Goal: Information Seeking & Learning: Learn about a topic

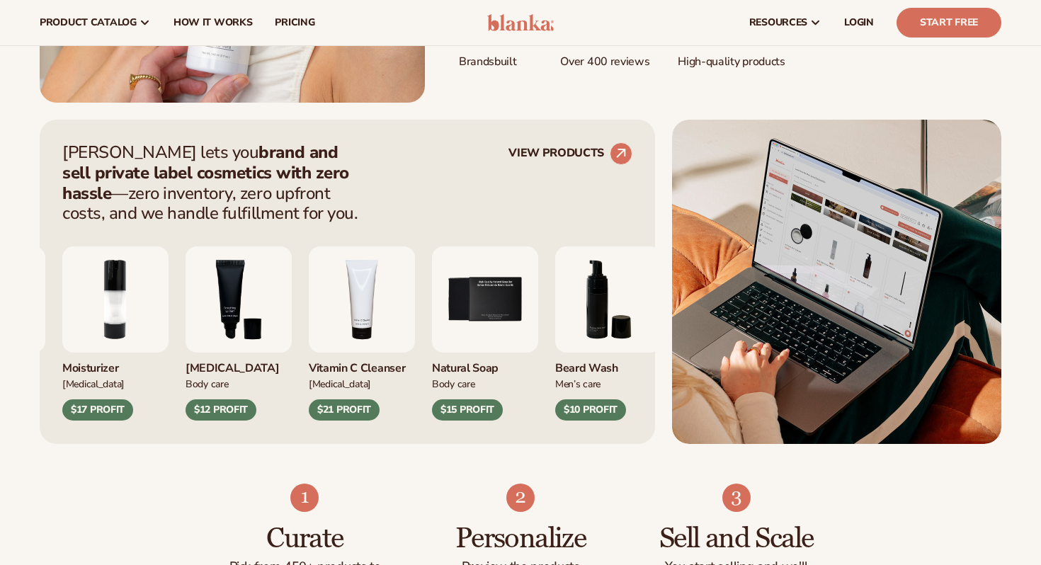
scroll to position [468, 0]
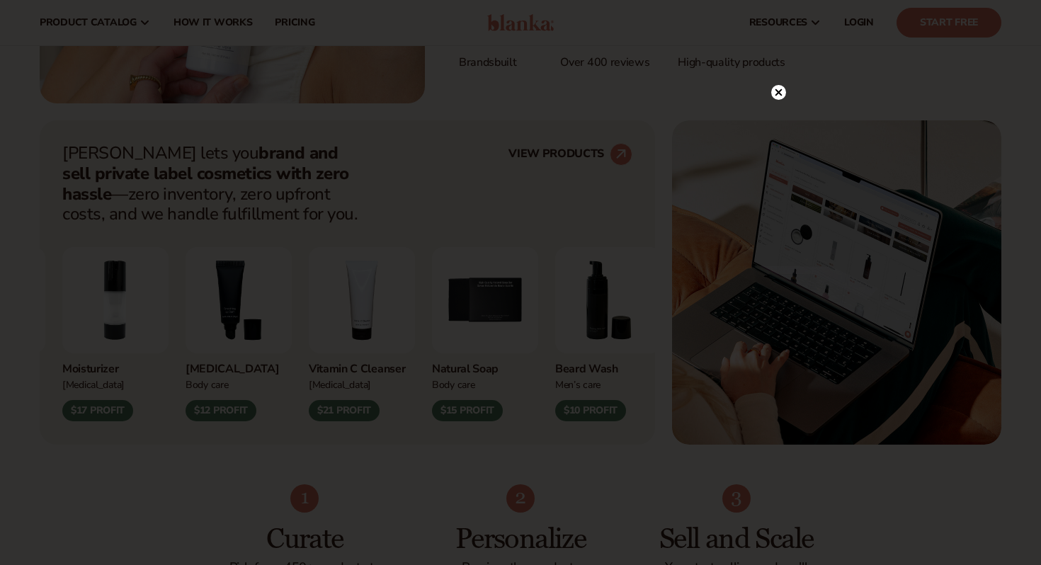
click at [777, 97] on circle at bounding box center [778, 92] width 15 height 15
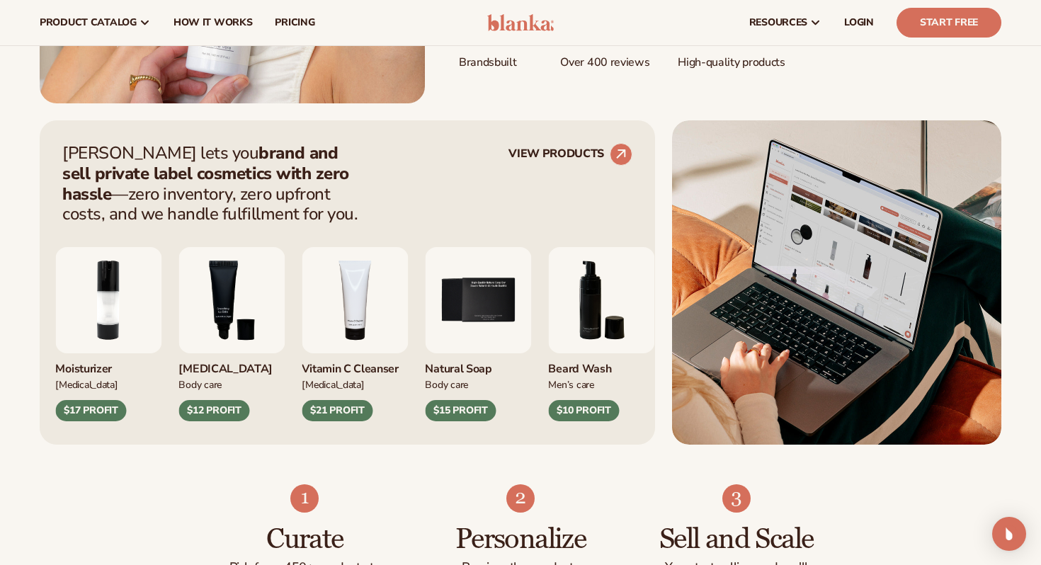
click at [355, 326] on img "4 / 9" at bounding box center [355, 300] width 106 height 106
click at [358, 328] on img "4 / 9" at bounding box center [355, 300] width 106 height 106
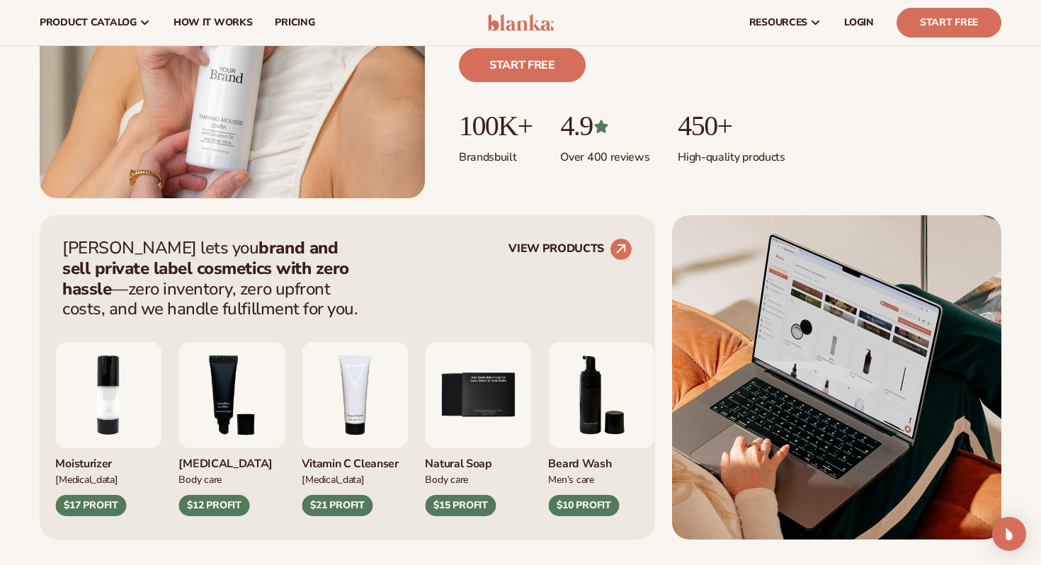
scroll to position [252, 0]
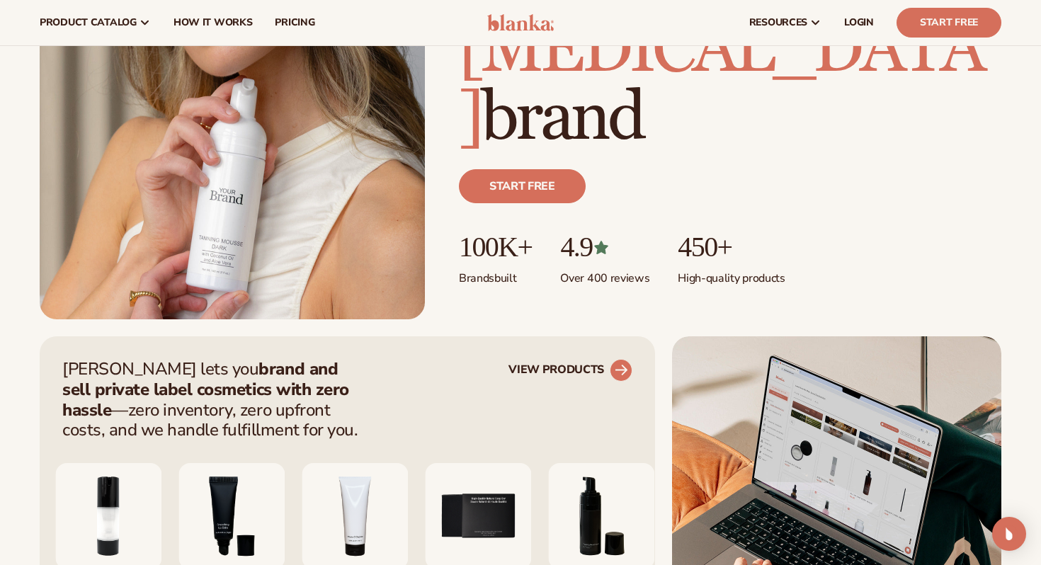
click at [598, 367] on link "VIEW PRODUCTS" at bounding box center [570, 370] width 124 height 23
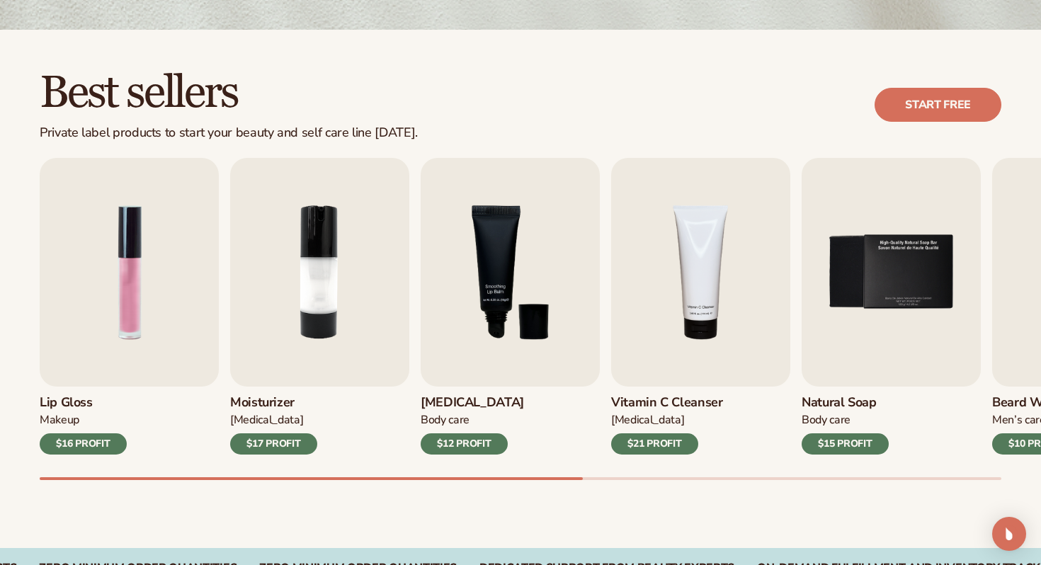
scroll to position [404, 0]
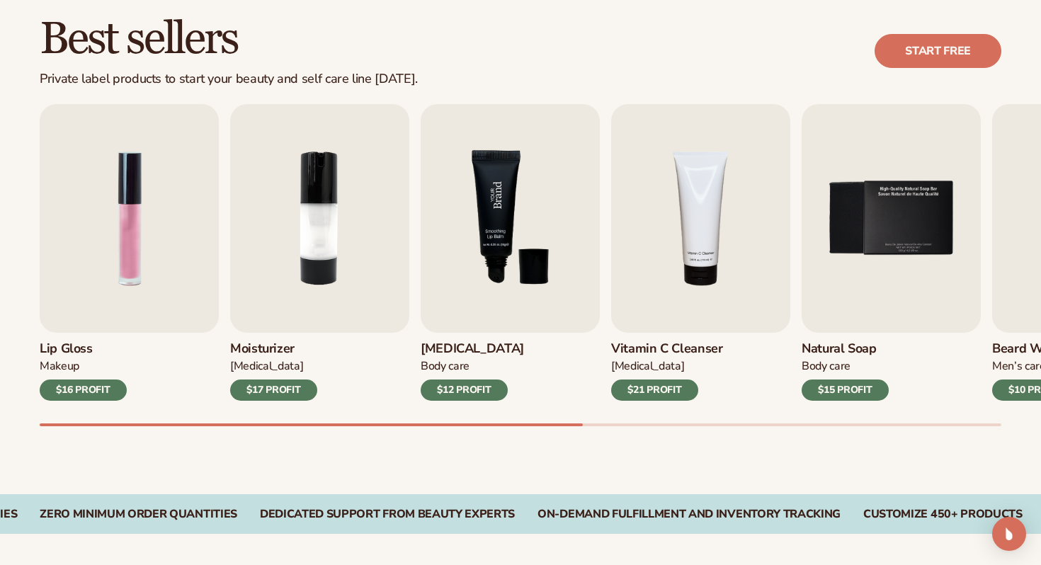
click at [524, 275] on img "3 / 9" at bounding box center [510, 218] width 179 height 229
click at [496, 246] on img "3 / 9" at bounding box center [510, 218] width 179 height 229
click at [506, 281] on img "3 / 9" at bounding box center [510, 218] width 179 height 229
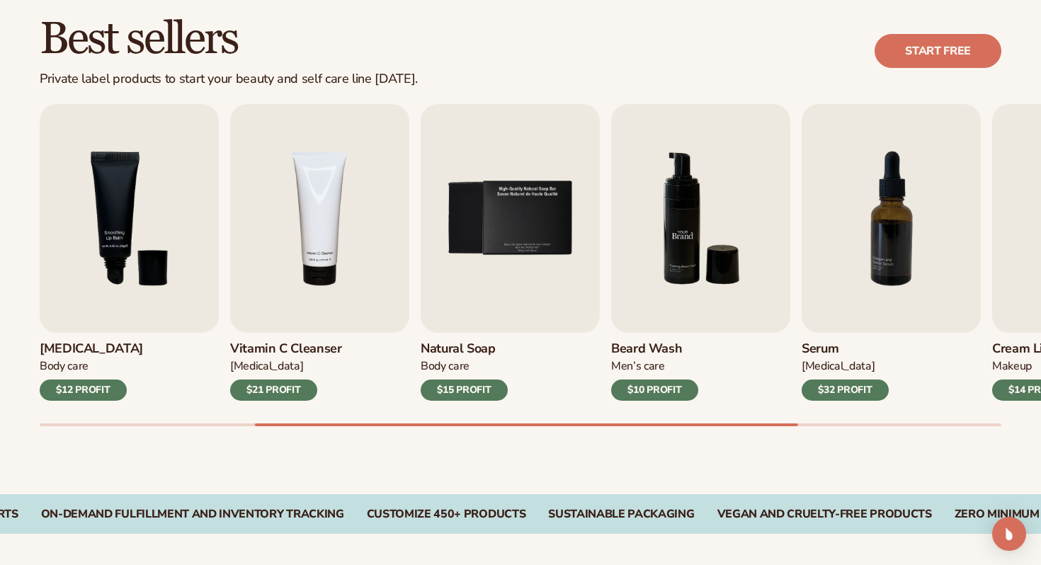
click at [680, 241] on img "6 / 9" at bounding box center [700, 218] width 179 height 229
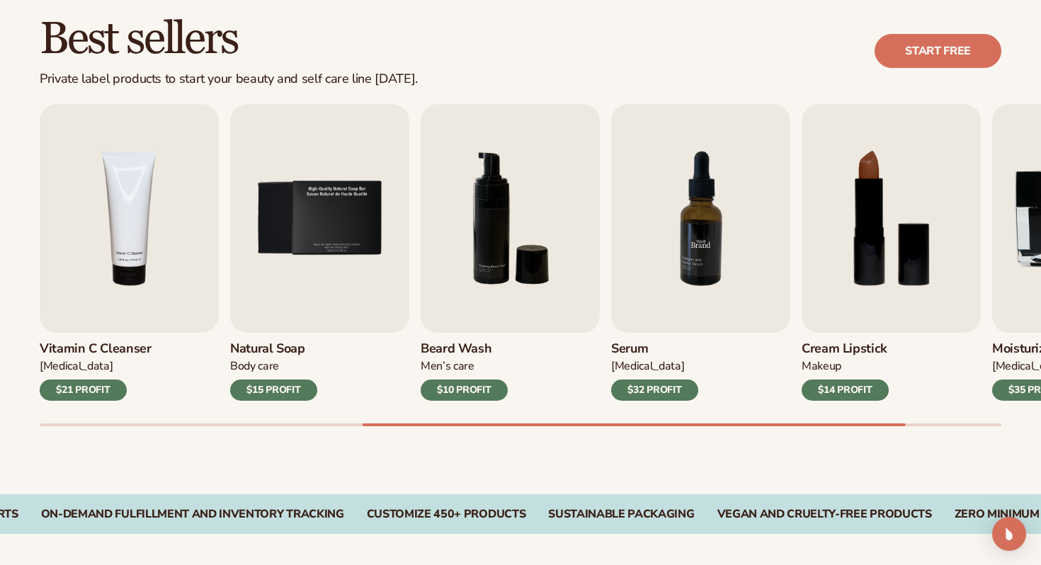
click at [685, 267] on img "7 / 9" at bounding box center [700, 218] width 179 height 229
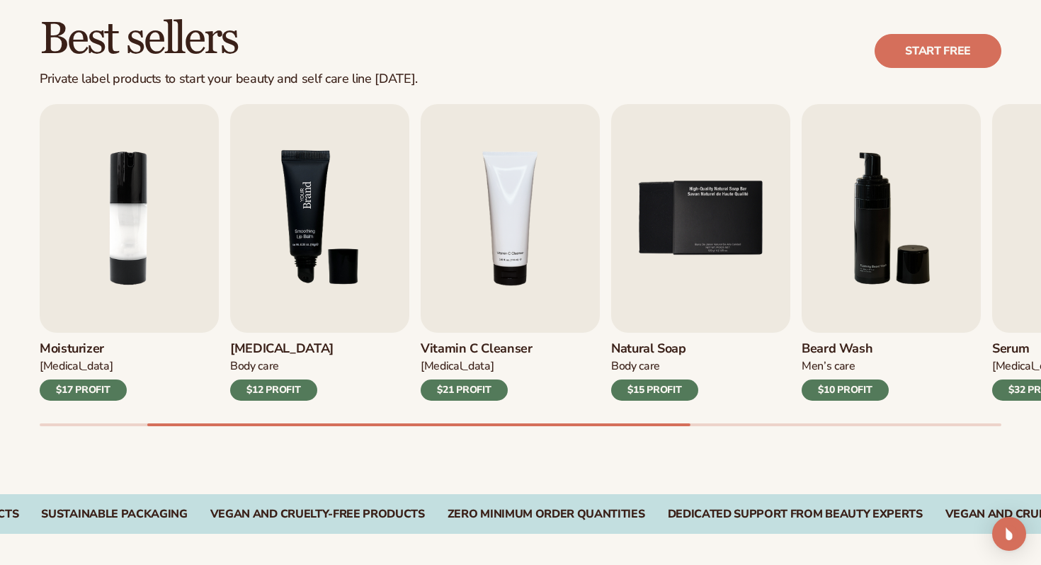
click at [302, 272] on img "3 / 9" at bounding box center [319, 218] width 179 height 229
click at [306, 220] on img "3 / 9" at bounding box center [319, 218] width 179 height 229
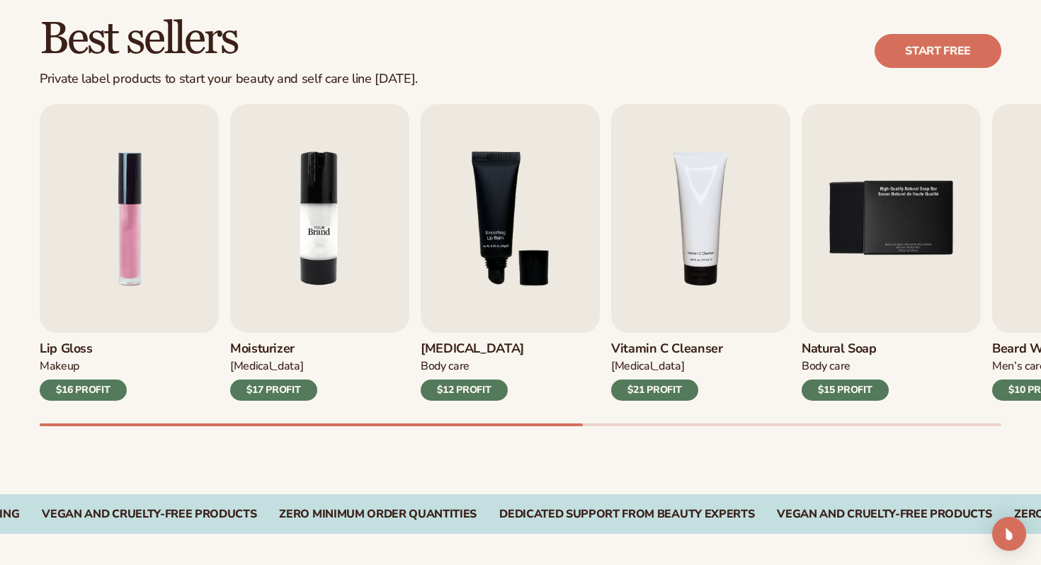
click at [270, 231] on img "2 / 9" at bounding box center [319, 218] width 179 height 229
click at [278, 394] on div "$17 PROFIT" at bounding box center [273, 389] width 87 height 21
click at [302, 310] on img "2 / 9" at bounding box center [319, 218] width 179 height 229
click at [304, 304] on img "2 / 9" at bounding box center [319, 218] width 179 height 229
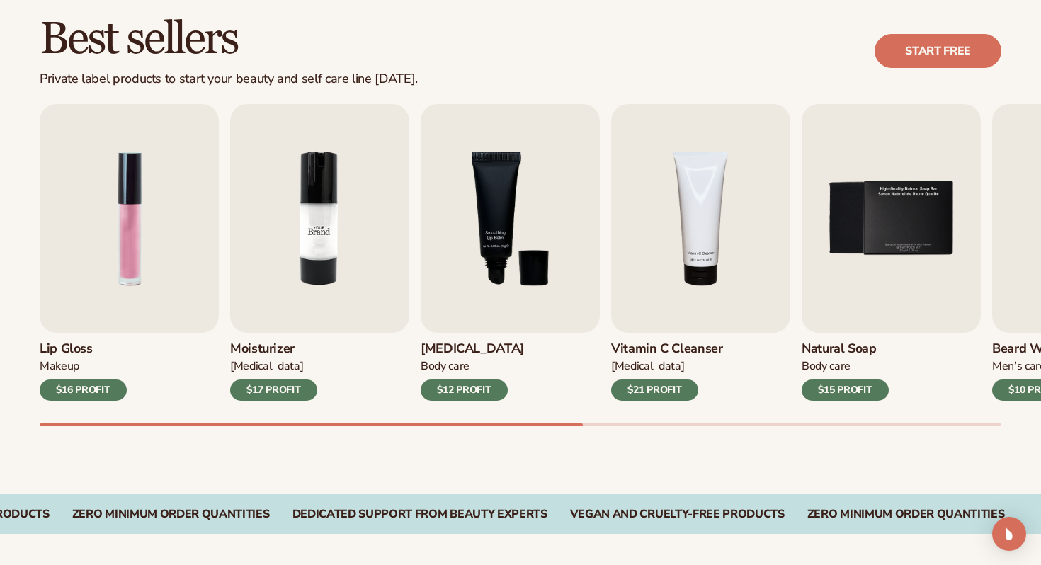
click at [304, 304] on img "2 / 9" at bounding box center [319, 218] width 179 height 229
click at [312, 246] on img "2 / 9" at bounding box center [319, 218] width 179 height 229
click at [312, 245] on img "2 / 9" at bounding box center [319, 218] width 179 height 229
click at [161, 42] on h2 "Best sellers" at bounding box center [229, 39] width 378 height 47
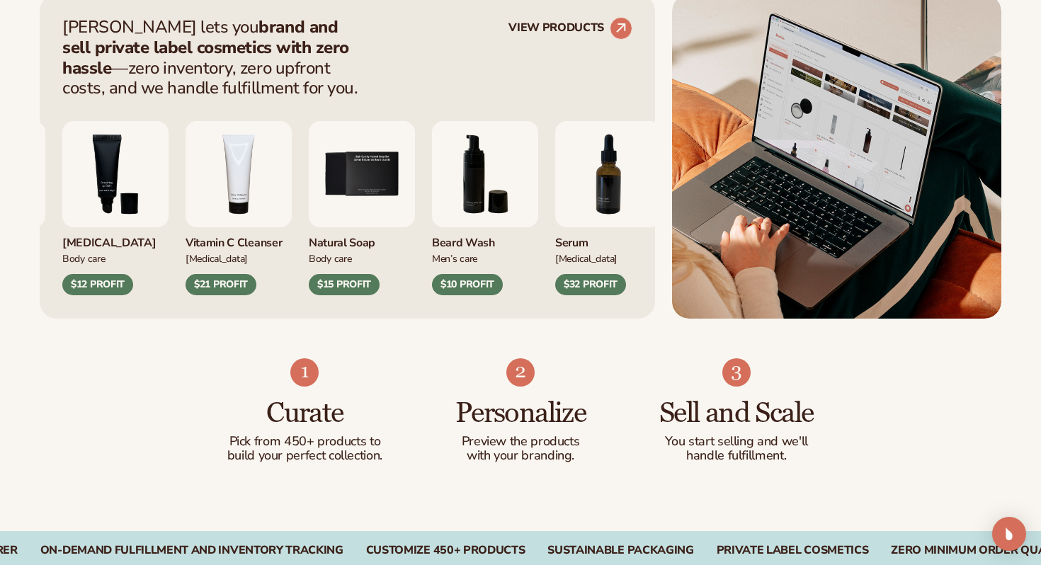
scroll to position [504, 0]
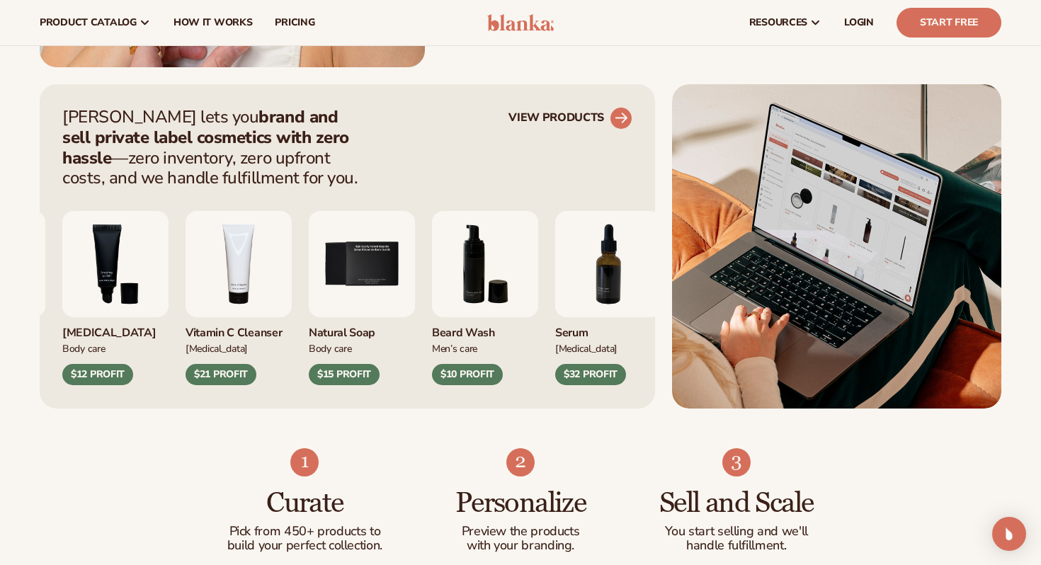
click at [618, 112] on circle at bounding box center [620, 118] width 31 height 31
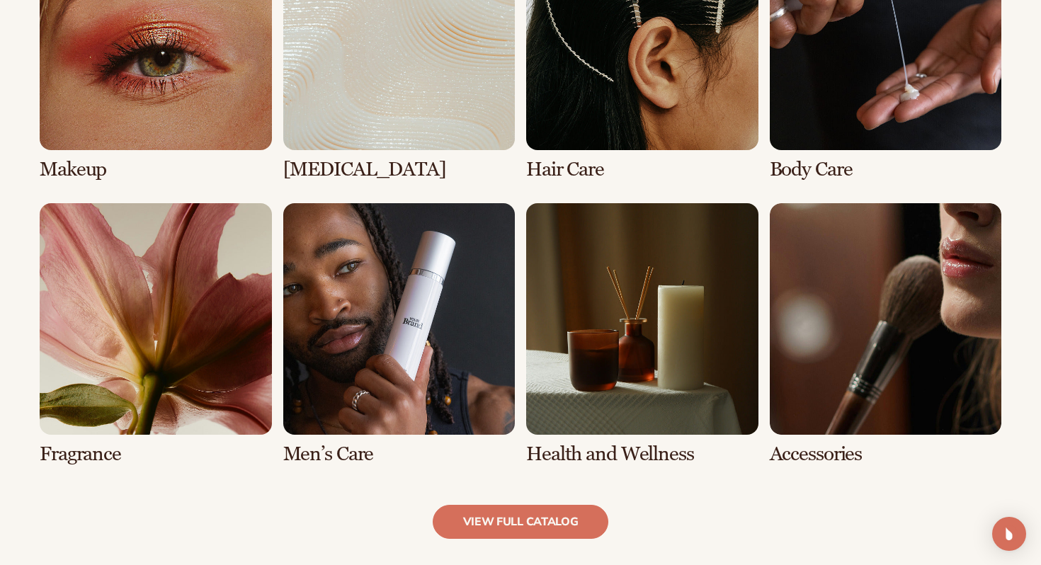
scroll to position [1145, 0]
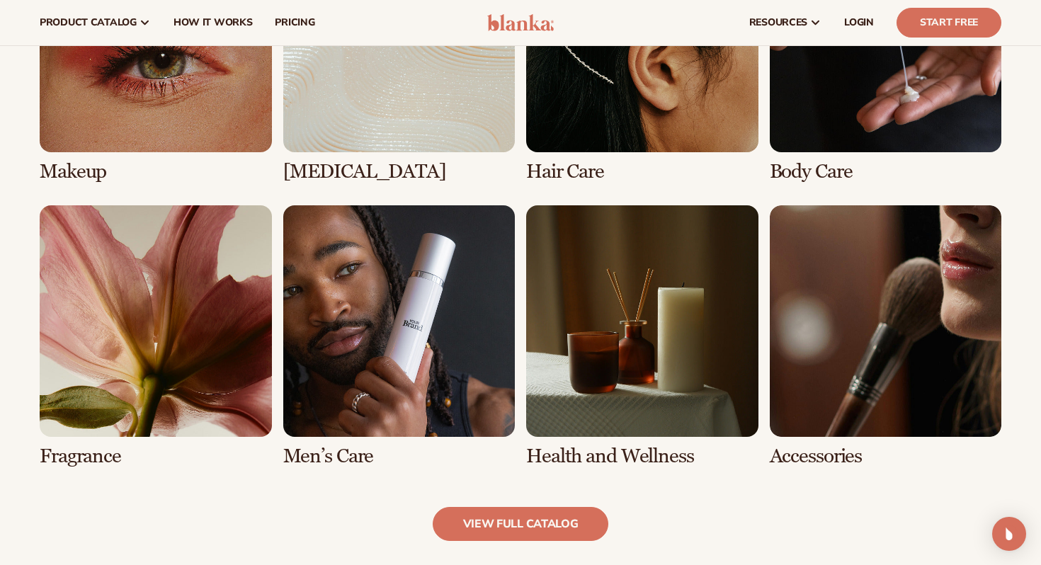
click at [622, 407] on link "7 / 8" at bounding box center [642, 336] width 232 height 262
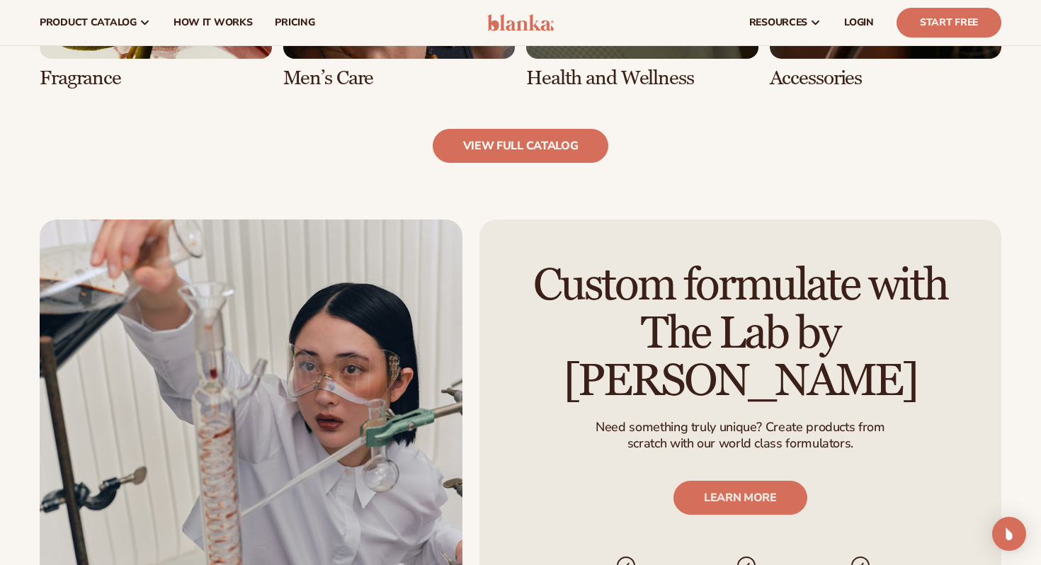
scroll to position [1522, 0]
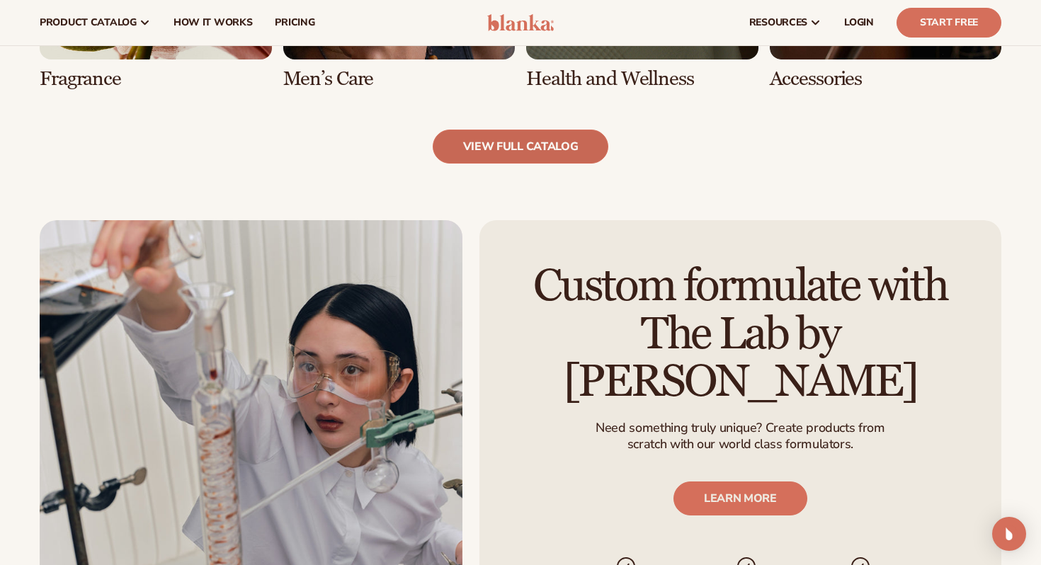
click at [534, 159] on link "view full catalog" at bounding box center [521, 147] width 176 height 34
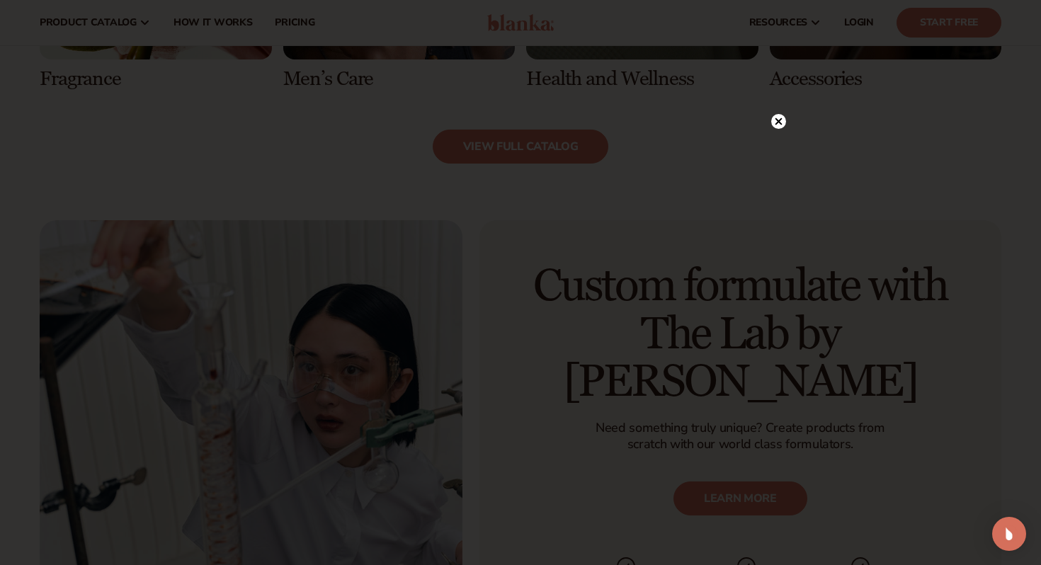
click at [778, 125] on circle at bounding box center [778, 121] width 15 height 15
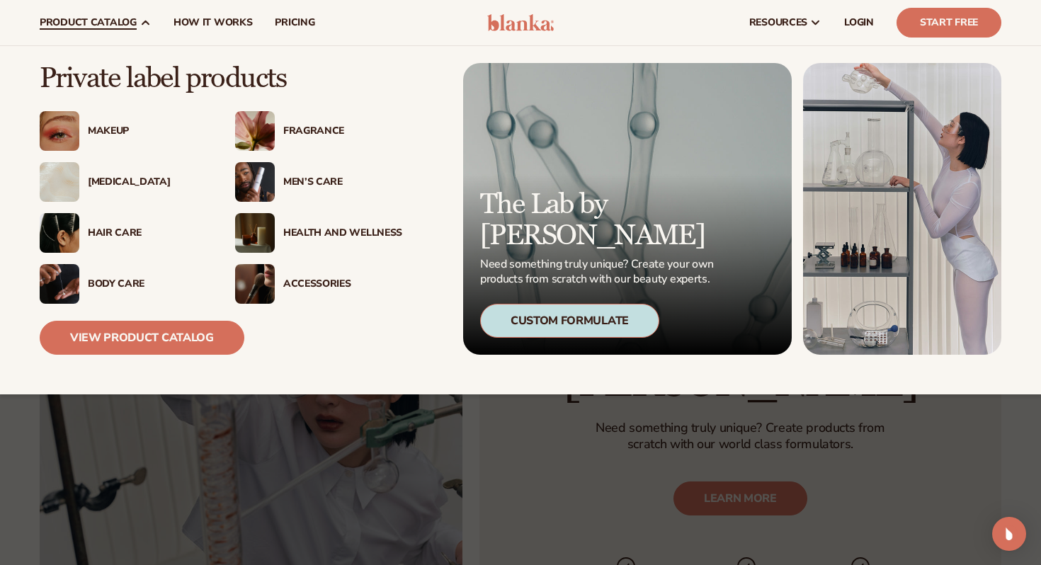
click at [113, 283] on div "Body Care" at bounding box center [147, 284] width 119 height 12
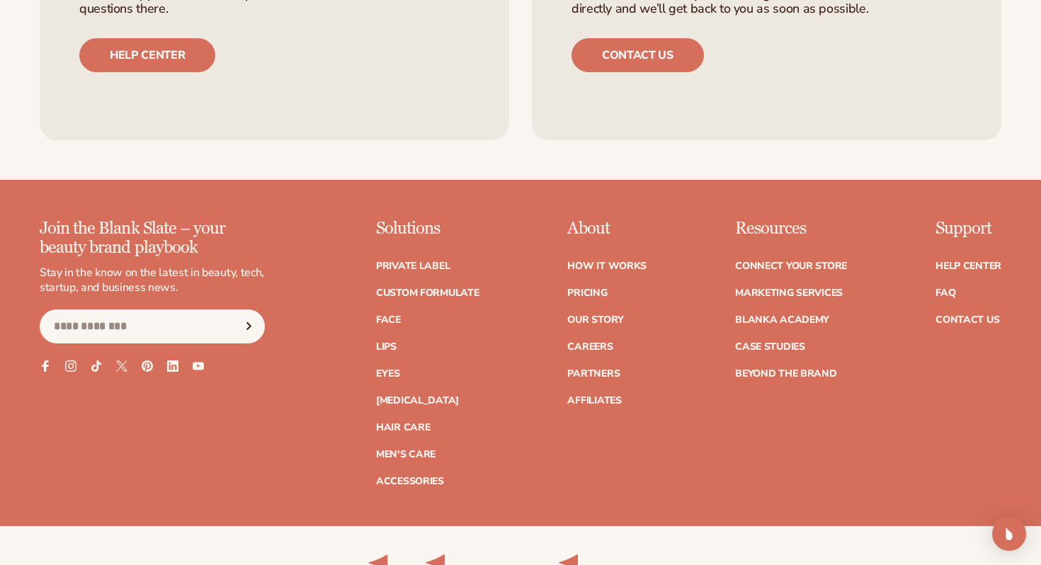
scroll to position [2436, 0]
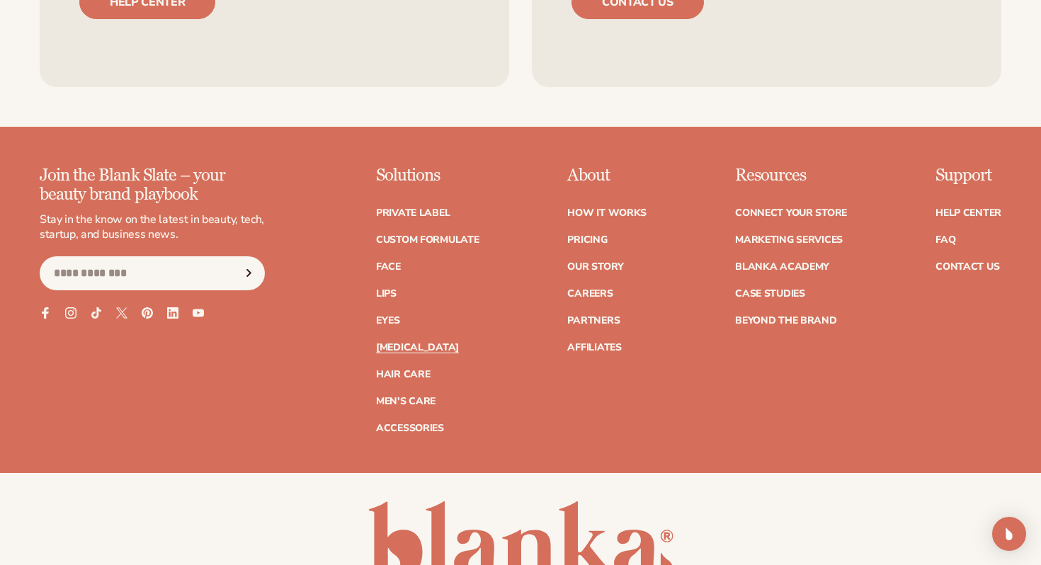
click at [411, 350] on link "[MEDICAL_DATA]" at bounding box center [417, 348] width 83 height 10
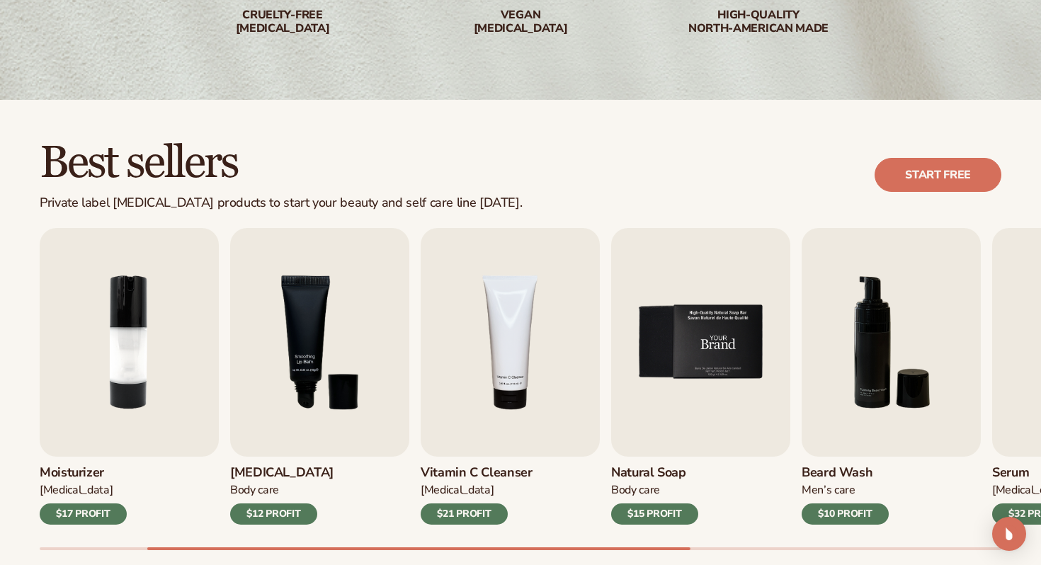
scroll to position [290, 0]
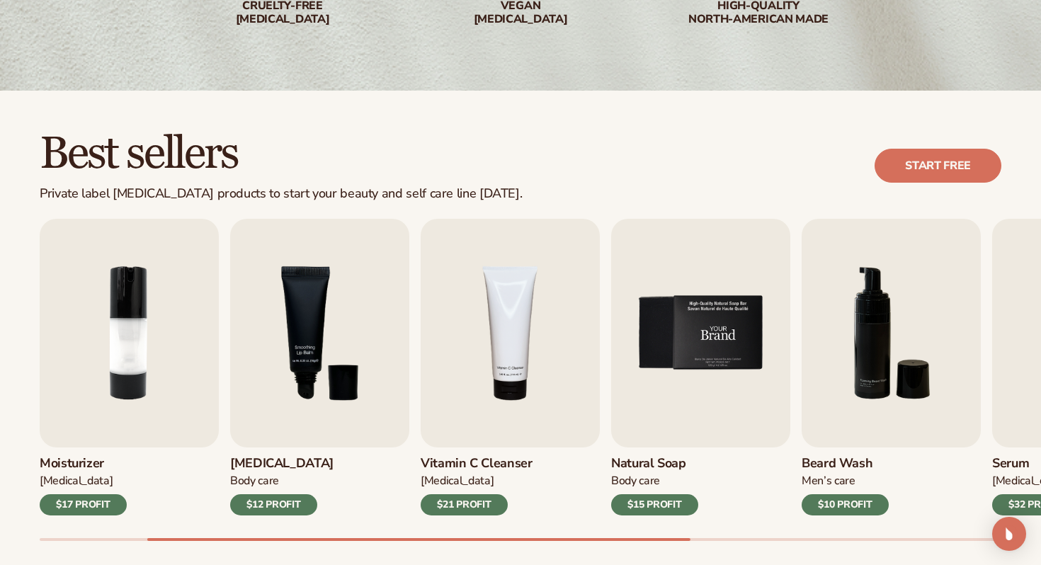
click at [701, 360] on img "5 / 9" at bounding box center [700, 333] width 179 height 229
click at [699, 349] on img "5 / 9" at bounding box center [700, 333] width 179 height 229
click at [668, 502] on div "$15 PROFIT" at bounding box center [654, 504] width 87 height 21
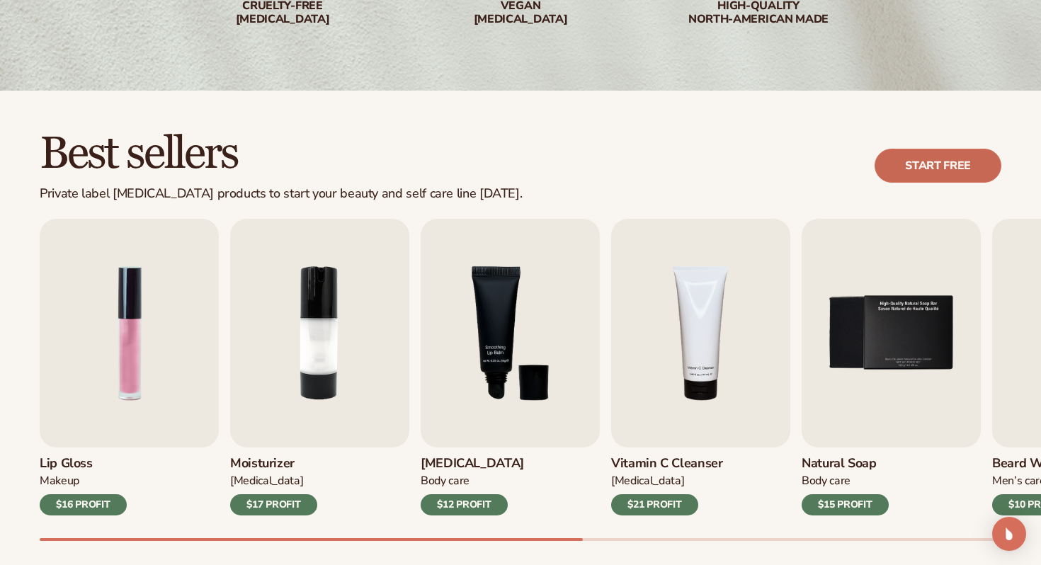
click at [915, 173] on link "Start free" at bounding box center [937, 166] width 127 height 34
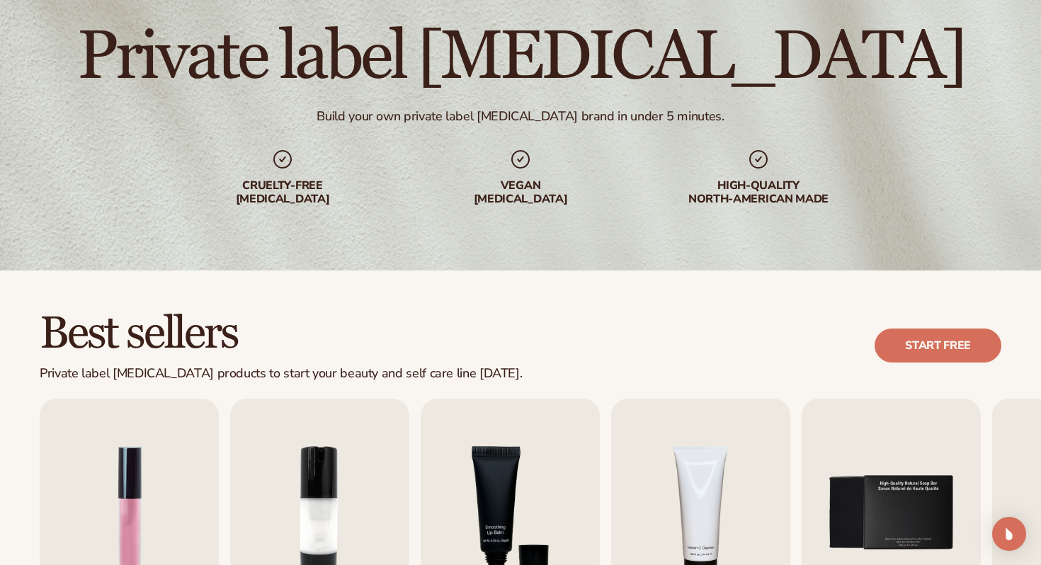
scroll to position [260, 0]
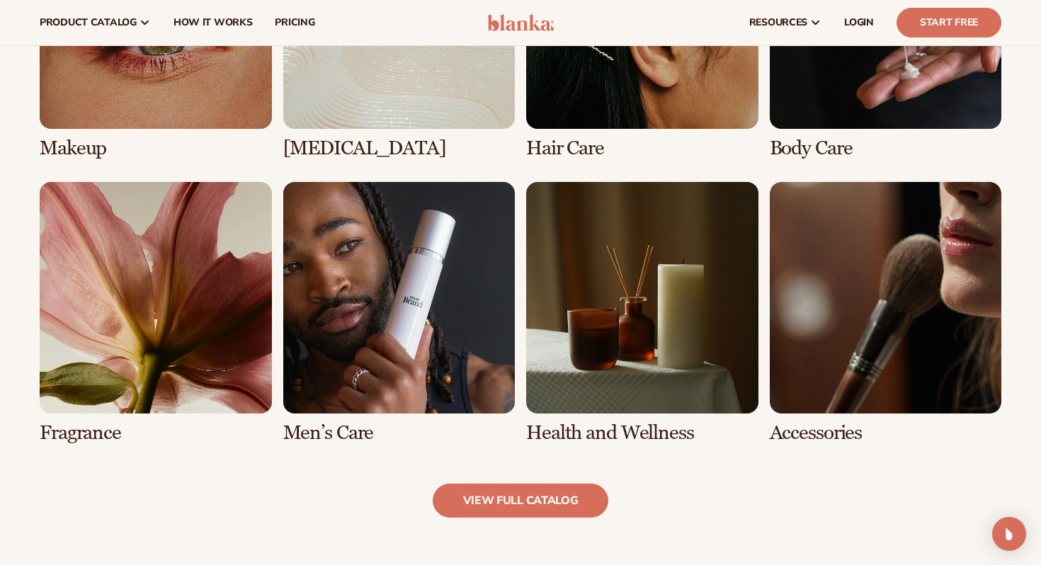
scroll to position [1145, 0]
